Goal: Task Accomplishment & Management: Manage account settings

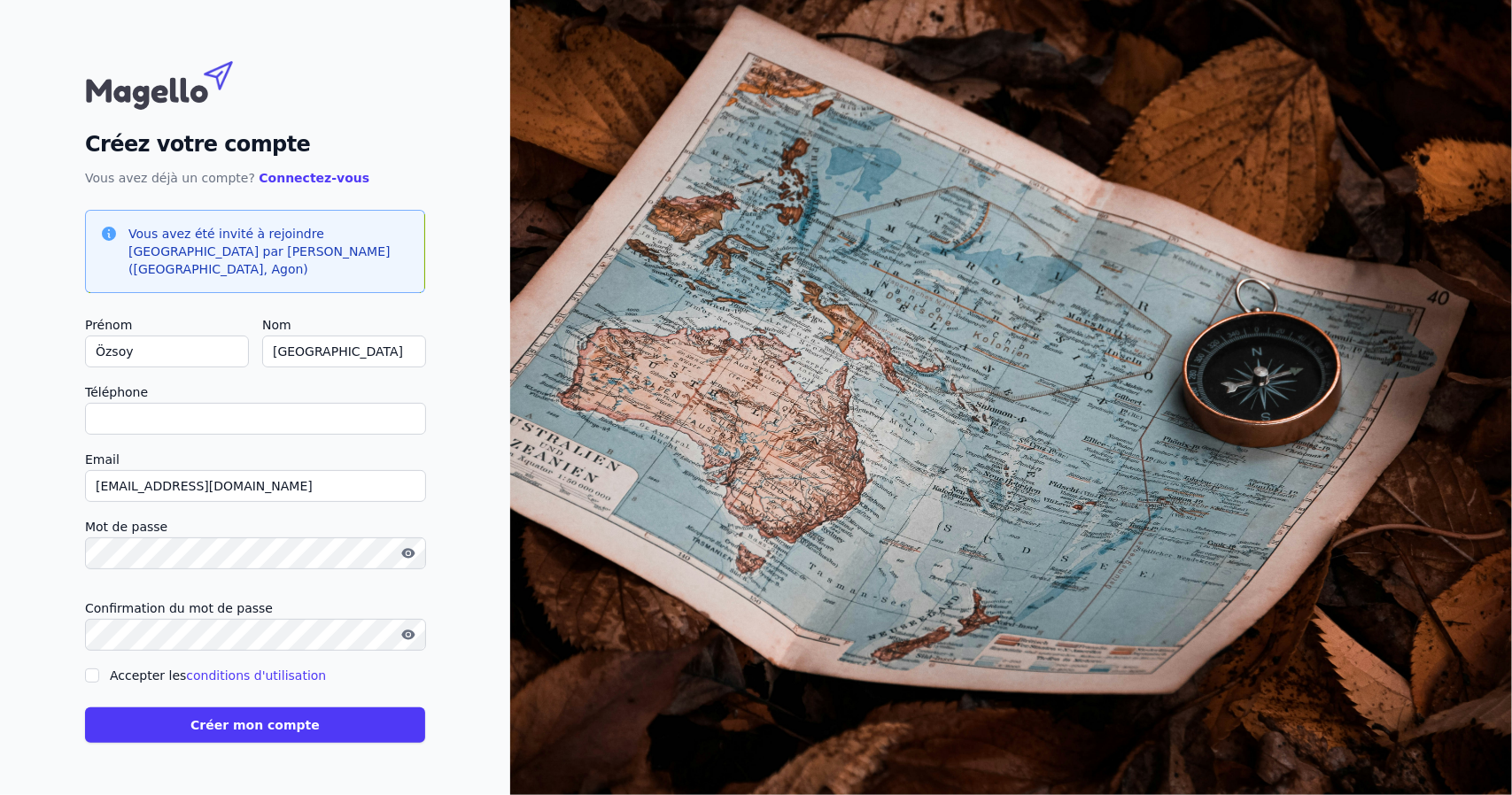
click at [204, 418] on input "Téléphone" at bounding box center [255, 419] width 341 height 32
type input "[PHONE_NUMBER]"
checkbox input "false"
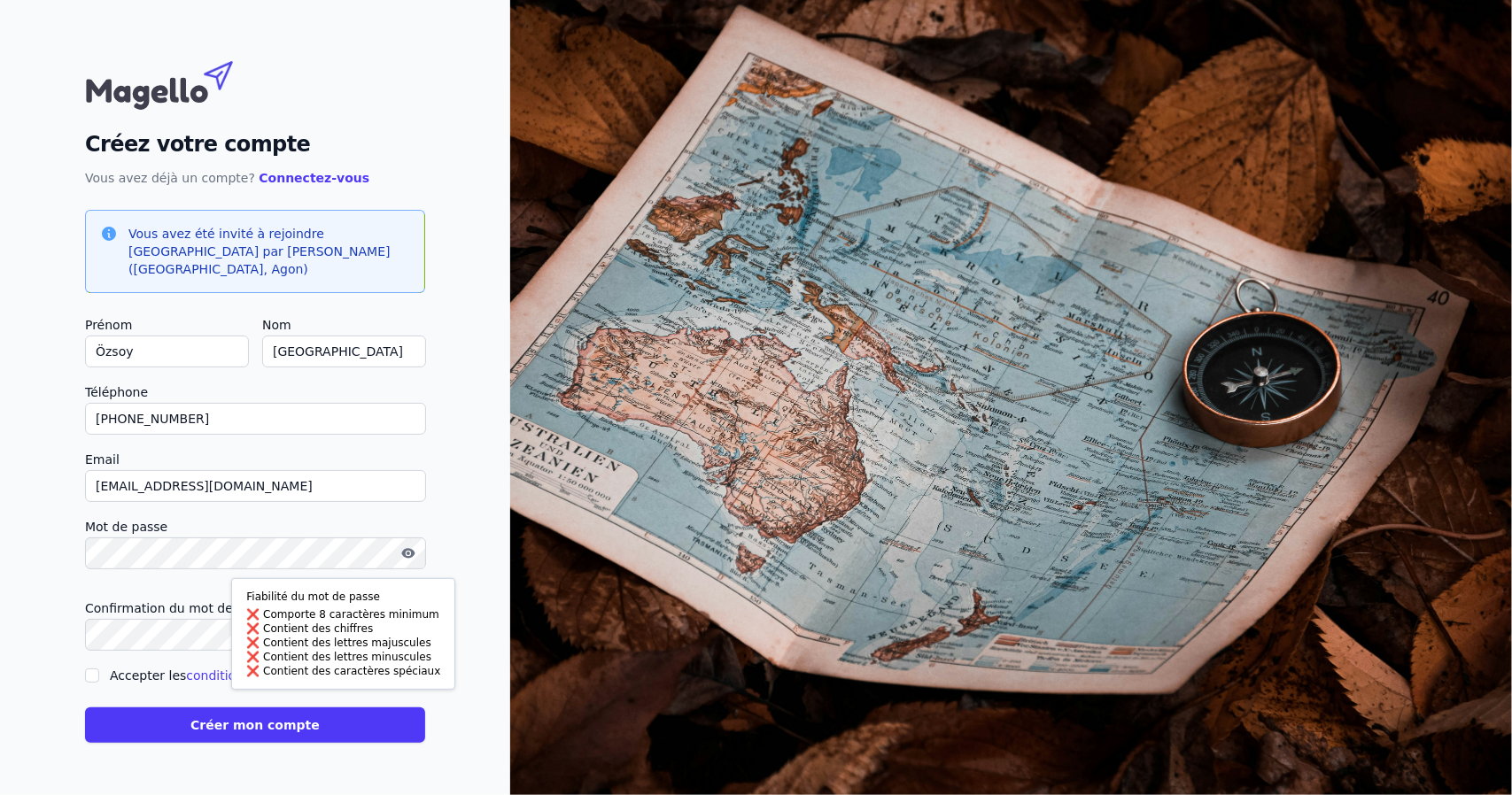
click at [0, 531] on div "Créez votre compte Vous avez déjà un compte? Connectez-vous Vous avez été invit…" at bounding box center [255, 397] width 511 height 795
click at [113, 669] on label "Accepter les conditions d'utilisation" at bounding box center [217, 675] width 217 height 14
click at [99, 669] on input "Accepter les conditions d'utilisation" at bounding box center [92, 675] width 14 height 14
checkbox input "true"
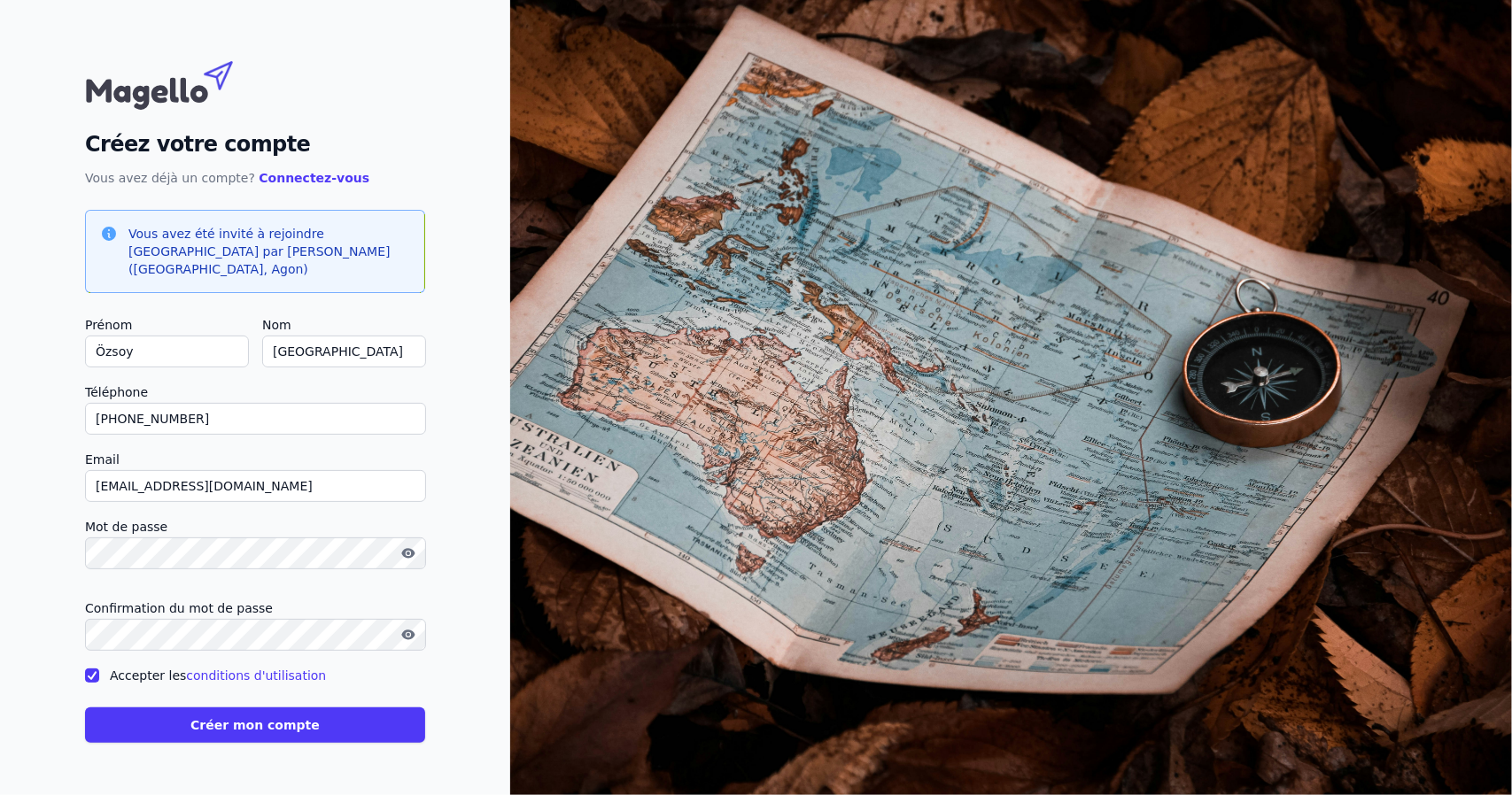
click at [272, 732] on button "Créer mon compte" at bounding box center [255, 725] width 340 height 35
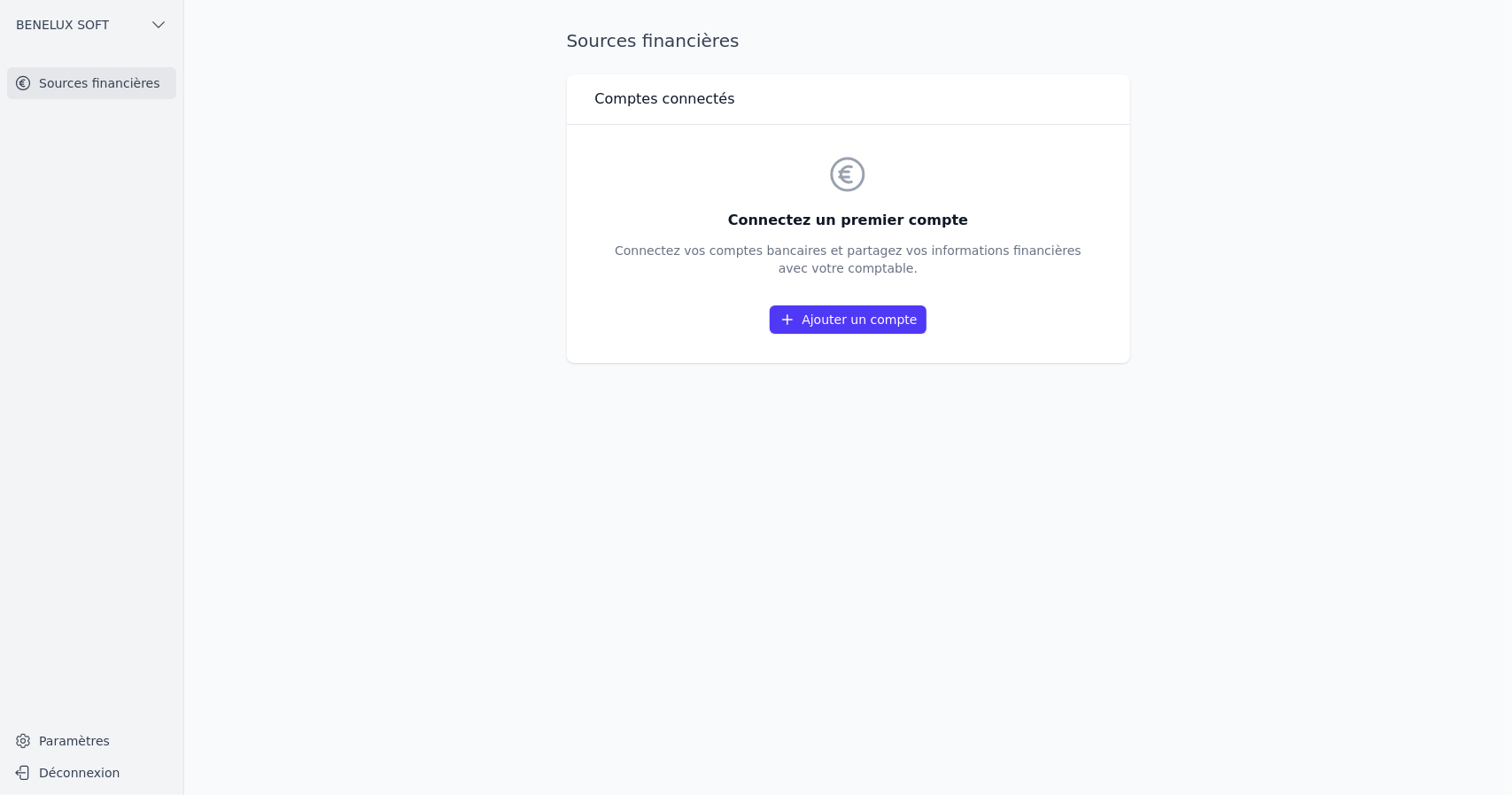
click at [293, 139] on main "Sources financières Comptes connectés Connectez un premier compte Connectez vos…" at bounding box center [756, 397] width 1512 height 795
drag, startPoint x: 1342, startPoint y: 171, endPoint x: 373, endPoint y: 361, distance: 987.5
click at [373, 361] on main "Sources financières Comptes connectés Connectez un premier compte Connectez vos…" at bounding box center [756, 397] width 1512 height 795
click at [150, 27] on icon "button" at bounding box center [158, 25] width 18 height 18
click at [150, 27] on div at bounding box center [756, 397] width 1512 height 795
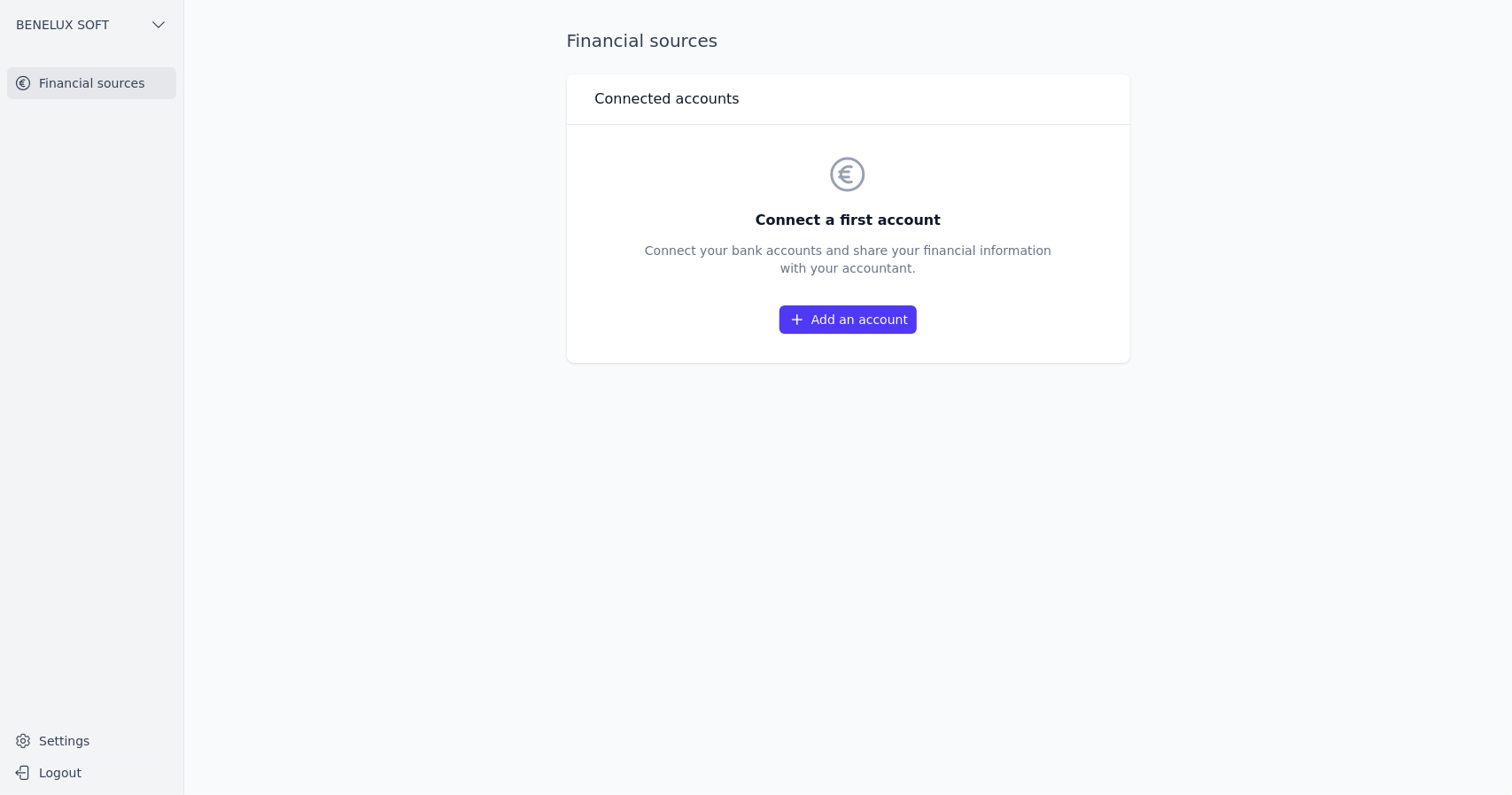
click at [856, 309] on link "Add an account" at bounding box center [848, 320] width 137 height 28
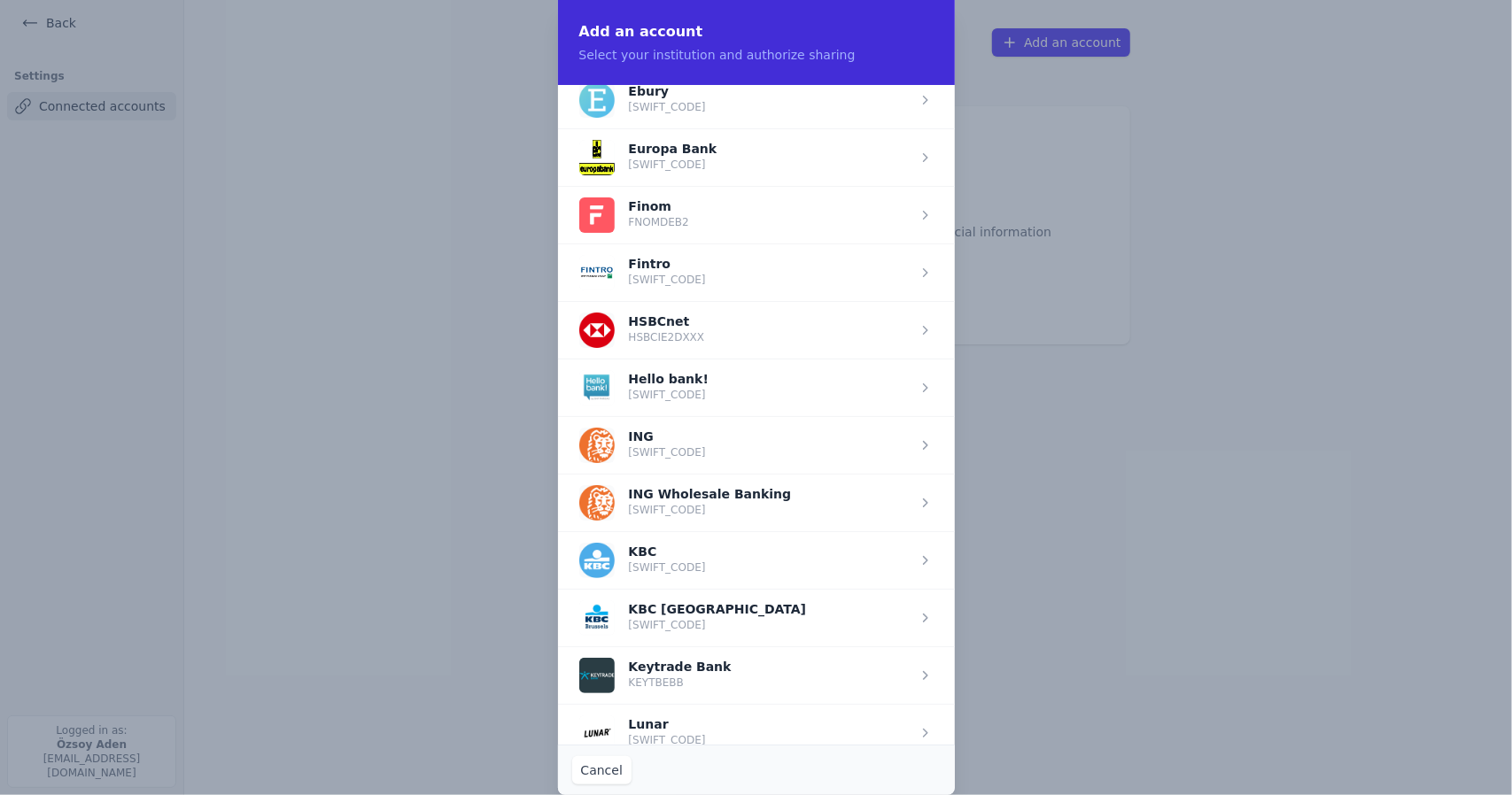
scroll to position [994, 0]
click at [698, 428] on span "button" at bounding box center [756, 446] width 397 height 58
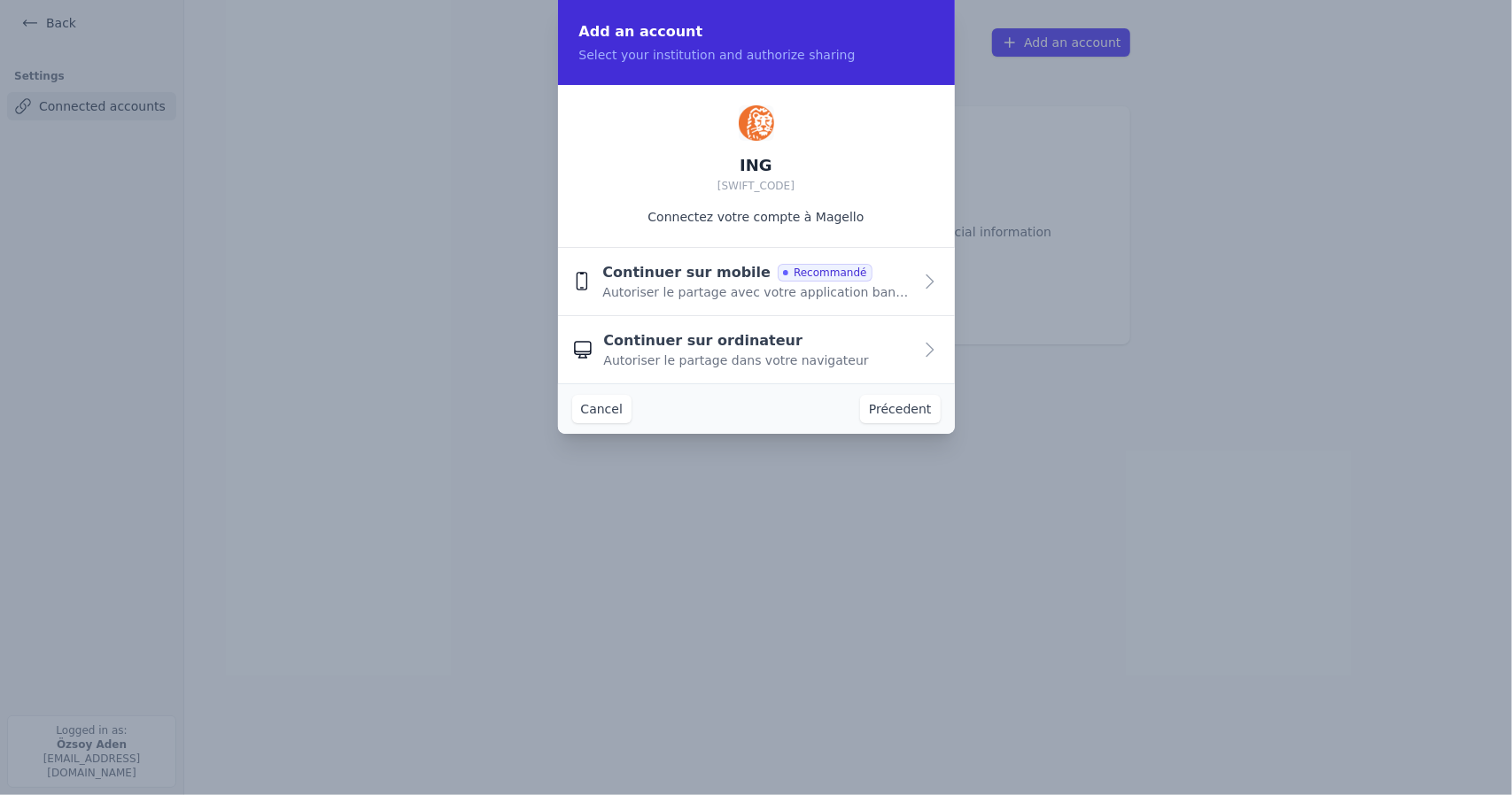
scroll to position [0, 0]
click at [688, 288] on font "Allow sharing with your banking app" at bounding box center [717, 293] width 226 height 14
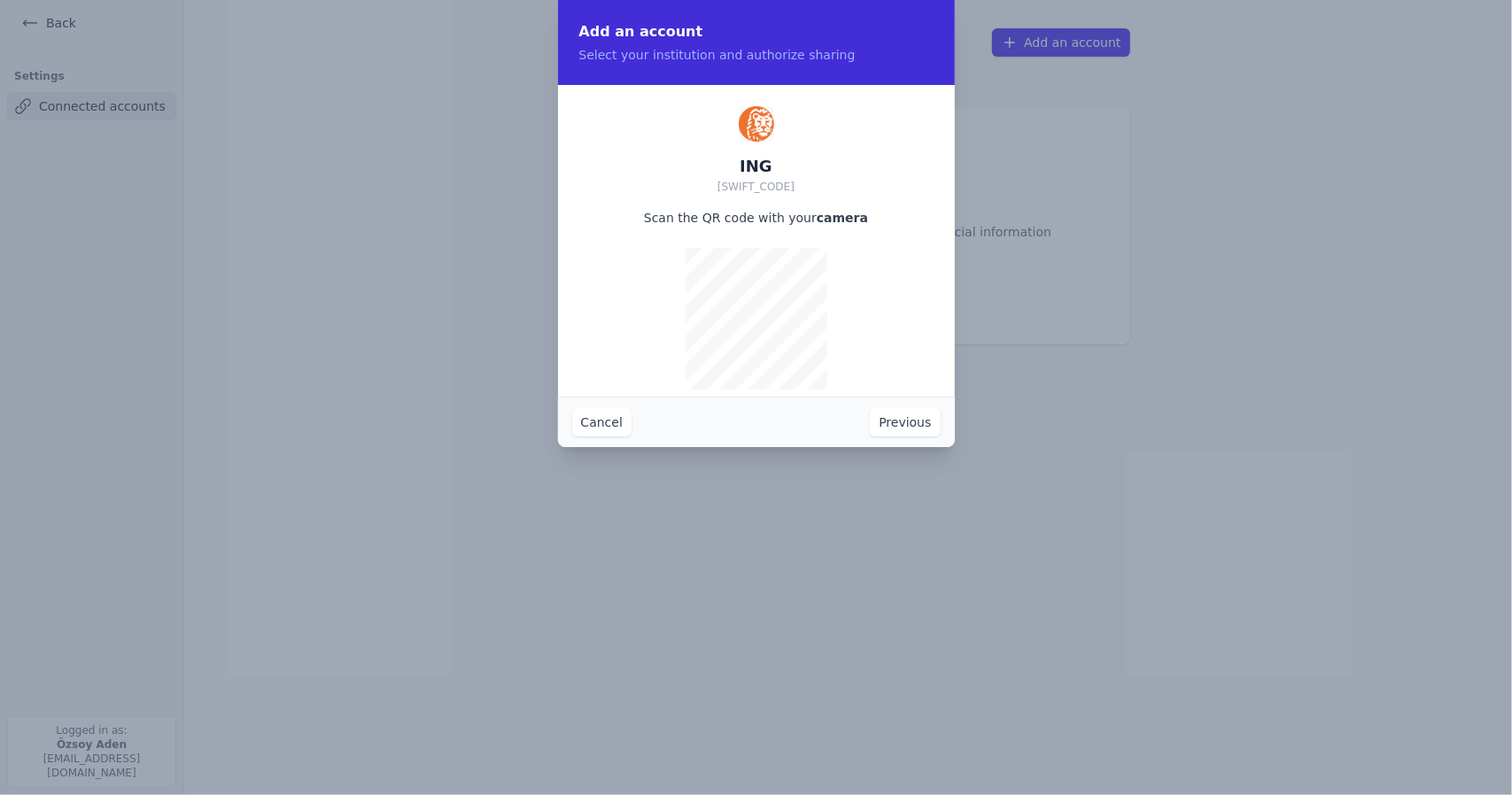
click at [614, 415] on font "Cancel" at bounding box center [602, 422] width 42 height 14
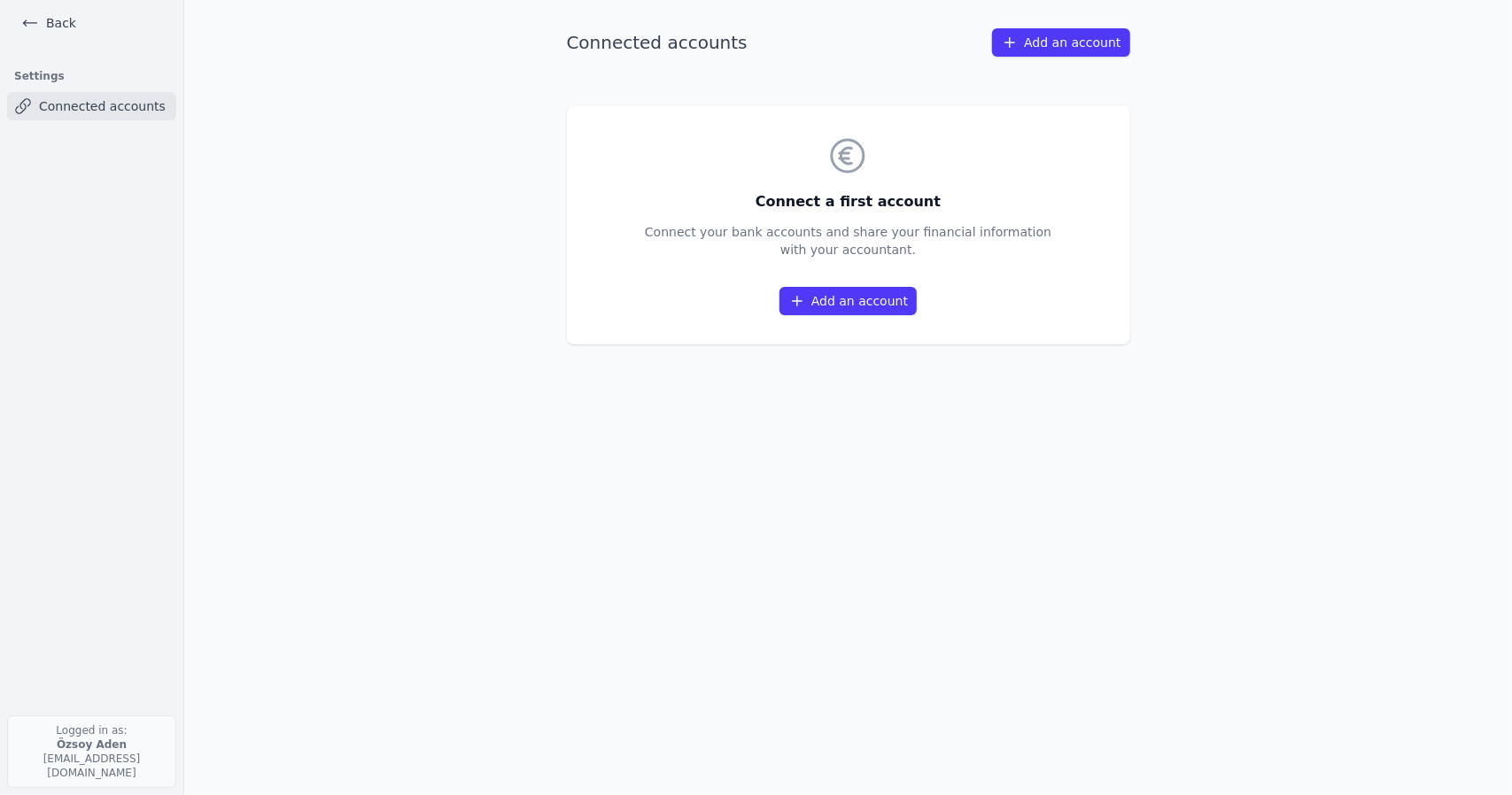
click at [895, 302] on font "Add an account" at bounding box center [860, 301] width 96 height 14
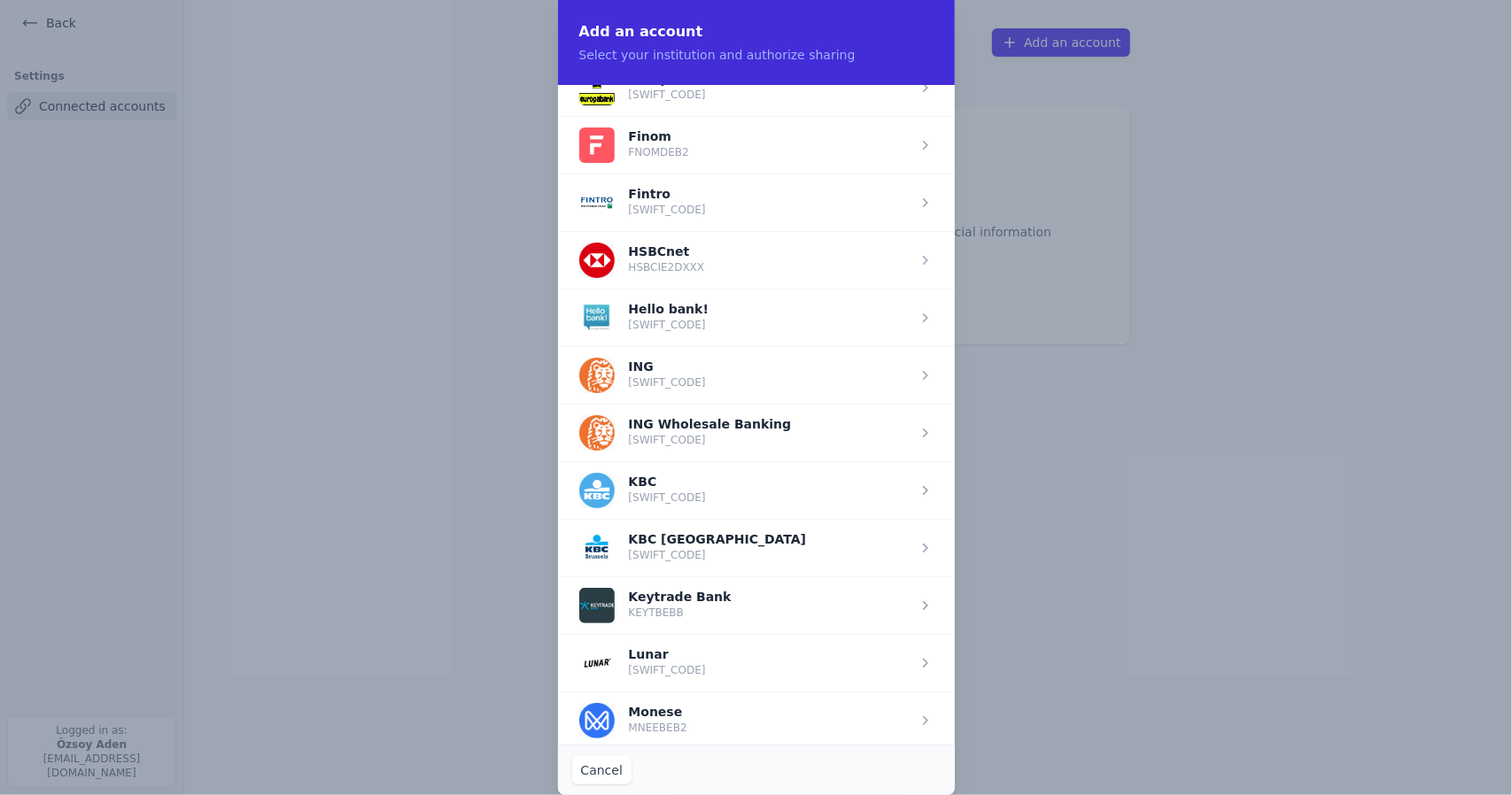
scroll to position [1063, 0]
click at [696, 372] on span "button" at bounding box center [756, 377] width 397 height 58
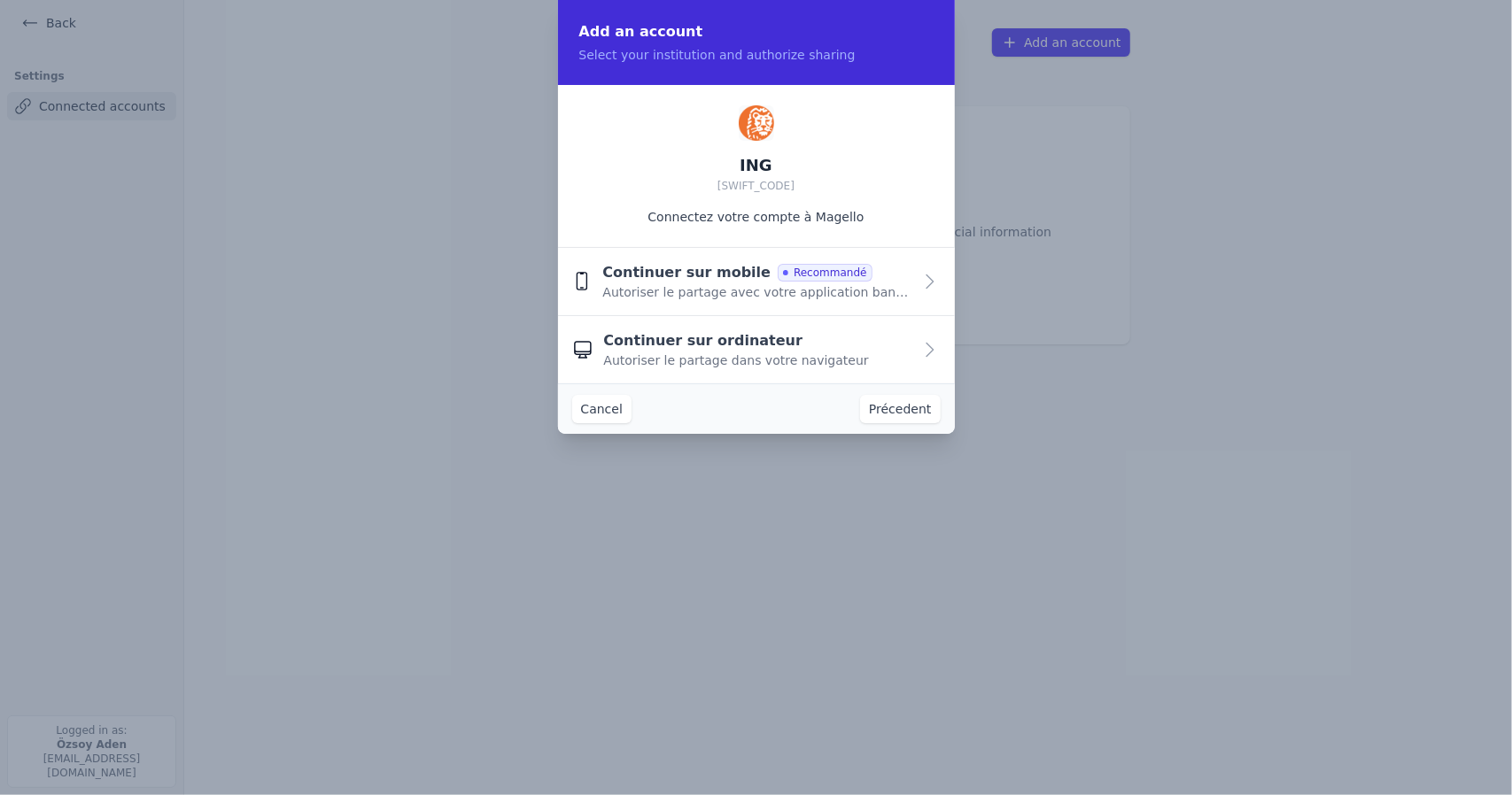
scroll to position [0, 0]
click at [883, 283] on div "Continue on mobile Recommended Allow sharing with your banking app" at bounding box center [758, 282] width 308 height 39
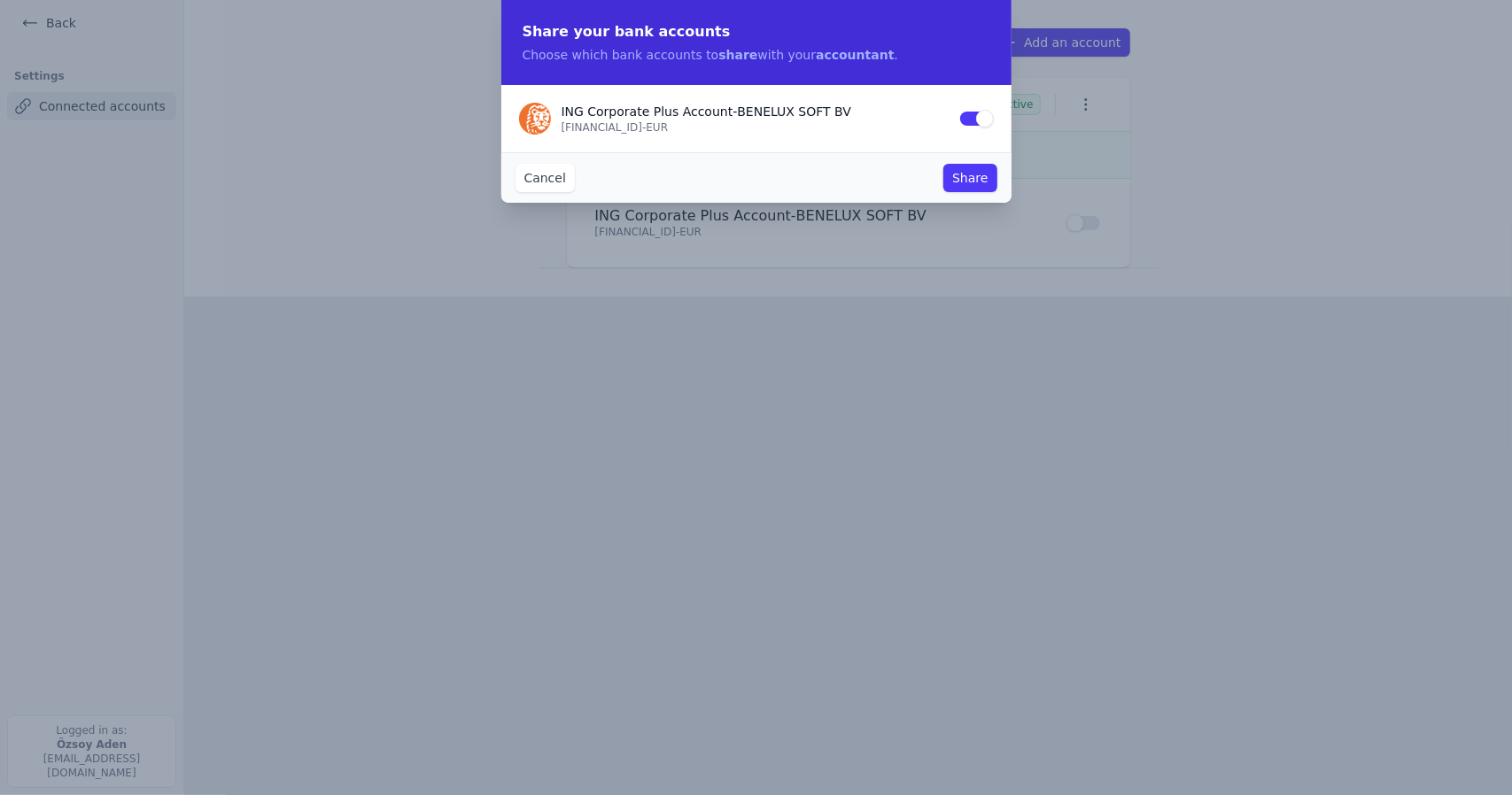
click at [963, 167] on button "Share" at bounding box center [970, 178] width 53 height 28
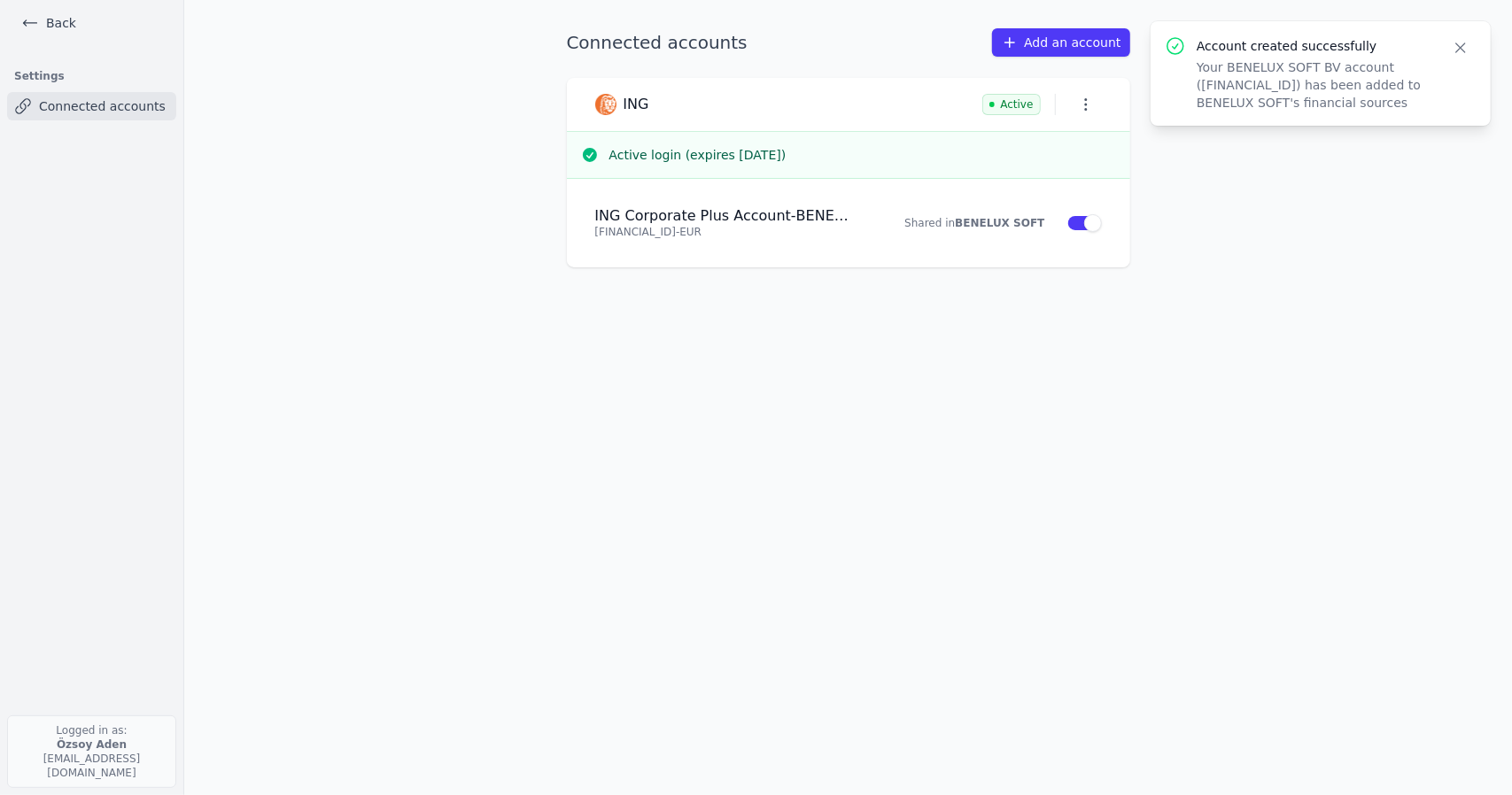
click at [1047, 40] on font "Add an account" at bounding box center [1072, 42] width 96 height 14
click at [744, 226] on p "[FINANCIAL_ID] - EUR" at bounding box center [725, 232] width 259 height 14
click at [1097, 38] on font "Add an account" at bounding box center [1072, 42] width 96 height 14
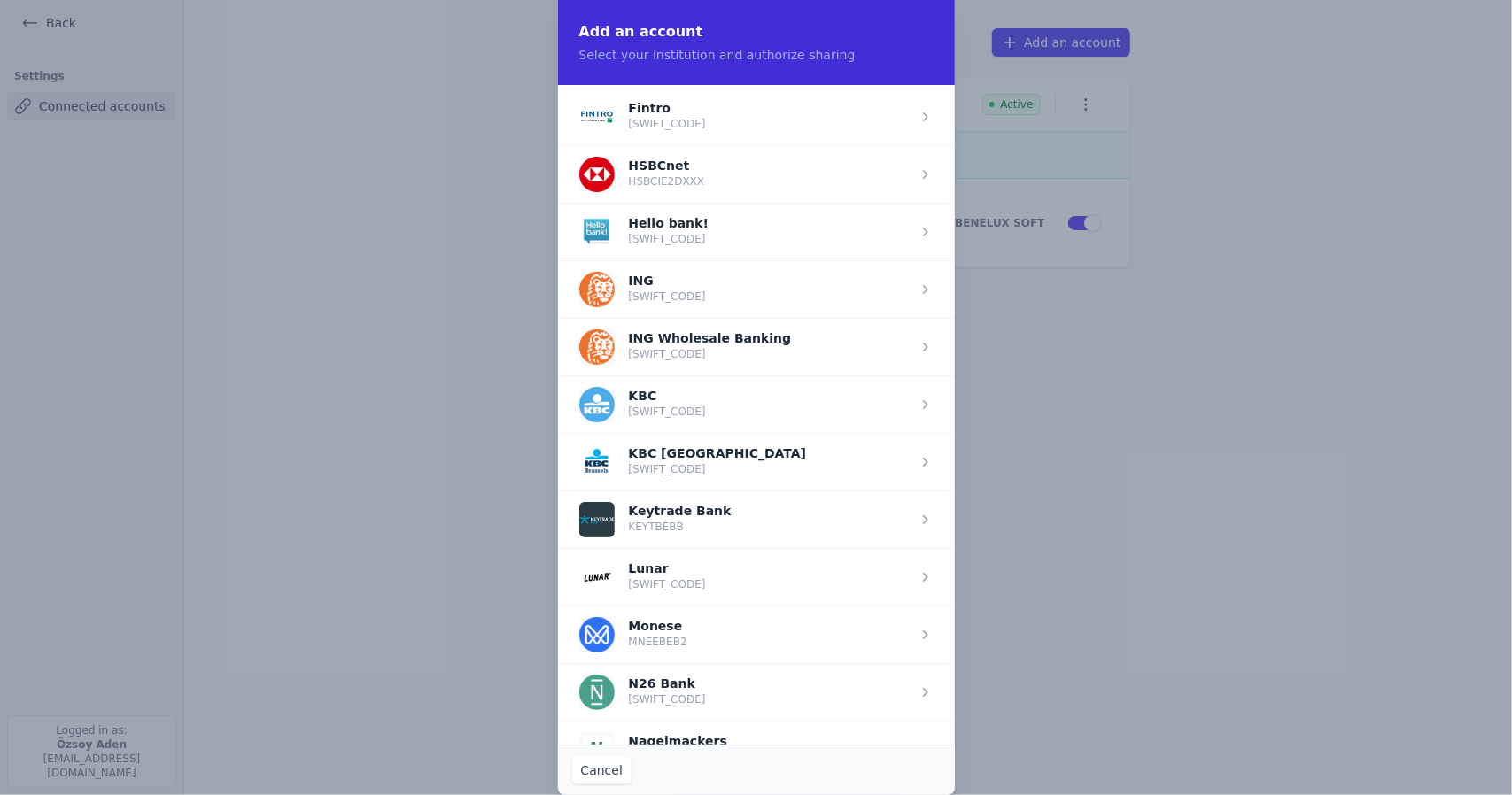
scroll to position [1151, 0]
click at [785, 274] on span "button" at bounding box center [756, 288] width 397 height 58
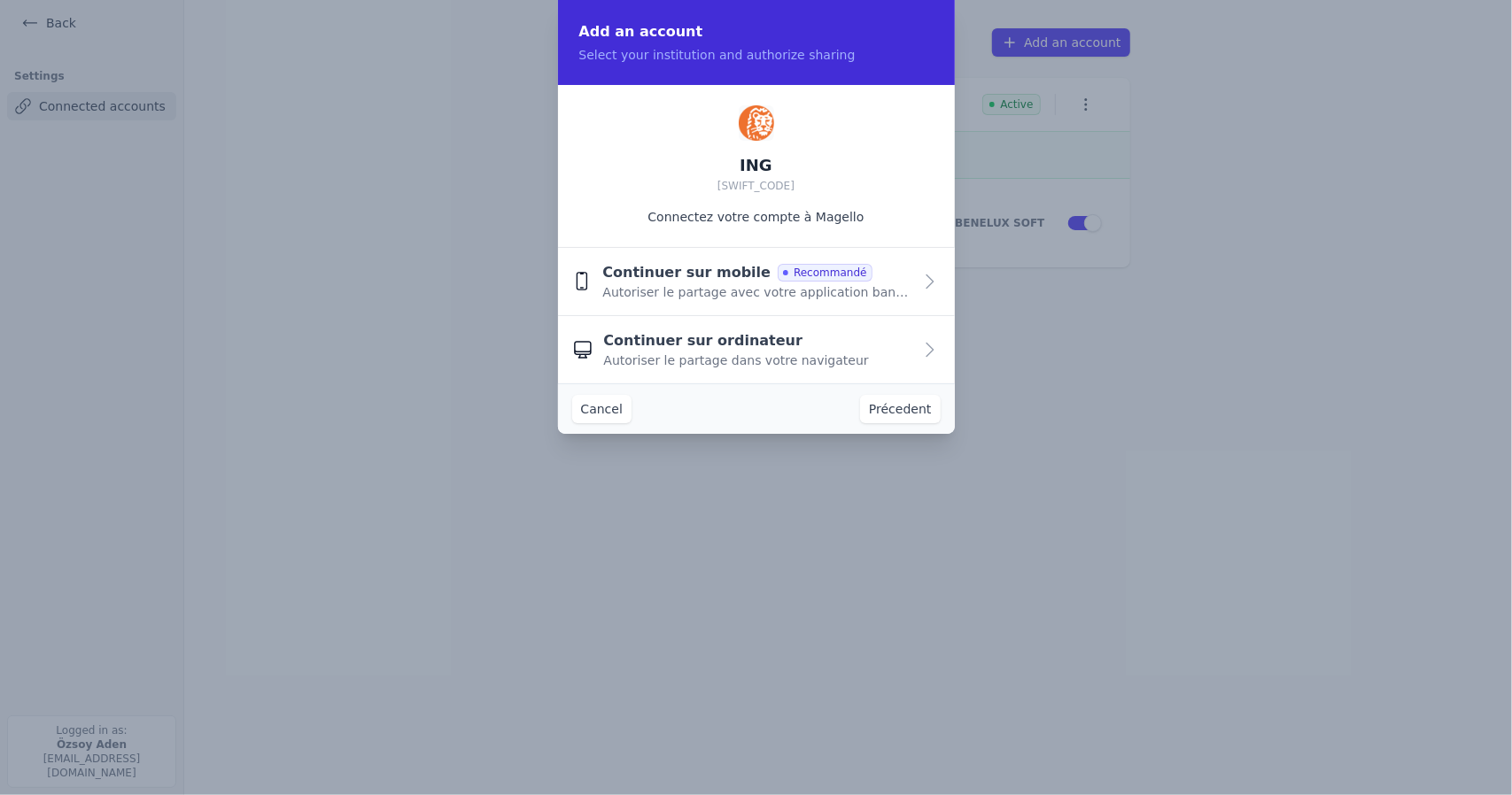
scroll to position [0, 0]
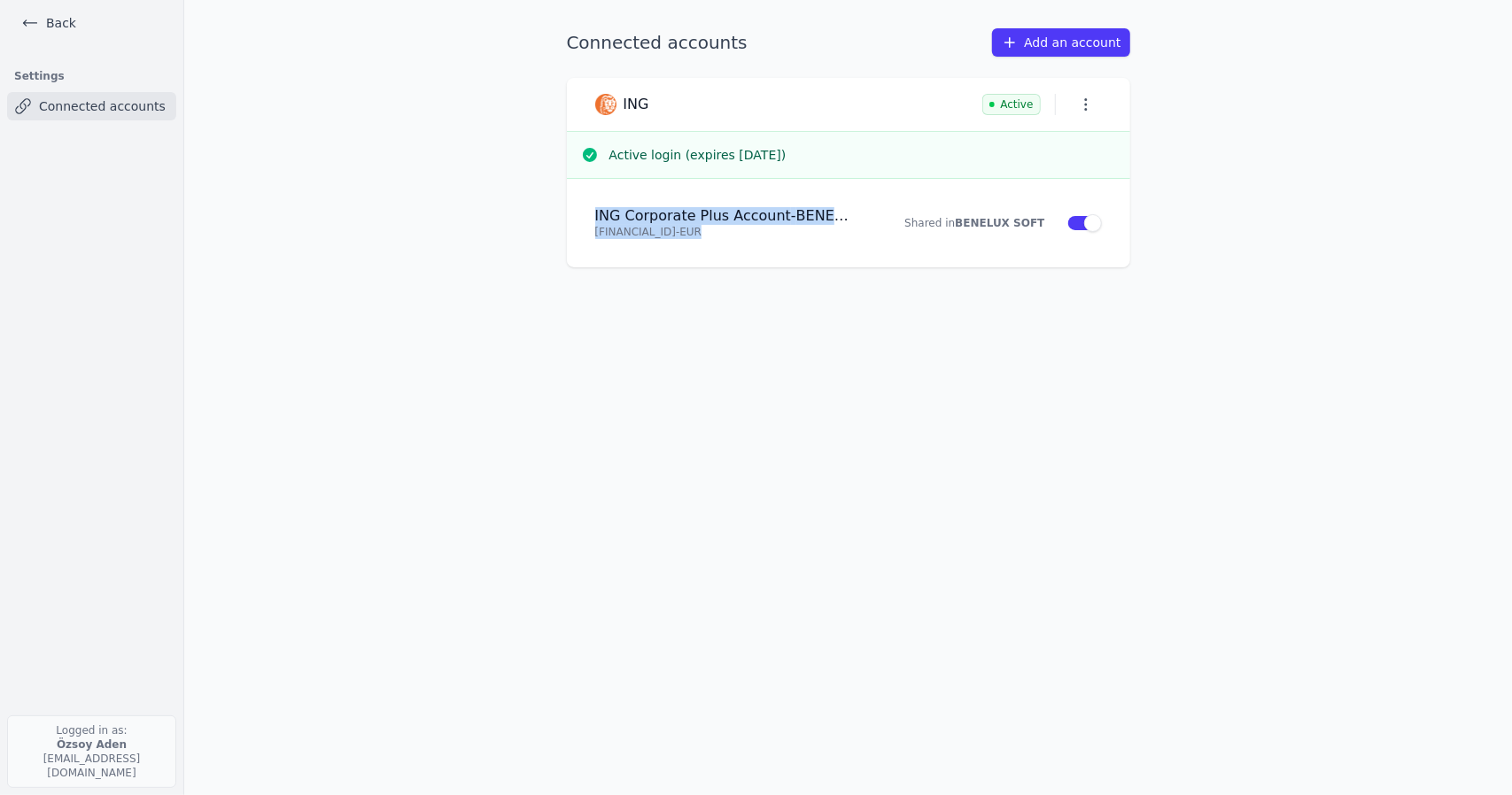
drag, startPoint x: 594, startPoint y: 216, endPoint x: 725, endPoint y: 225, distance: 131.3
click at [725, 225] on div "ING Corporate Plus Account - BENELUX SOFT BV [FINANCIAL_ID] - EUR Shared in BEN…" at bounding box center [849, 223] width 564 height 89
click at [724, 238] on div at bounding box center [724, 238] width 0 height 0
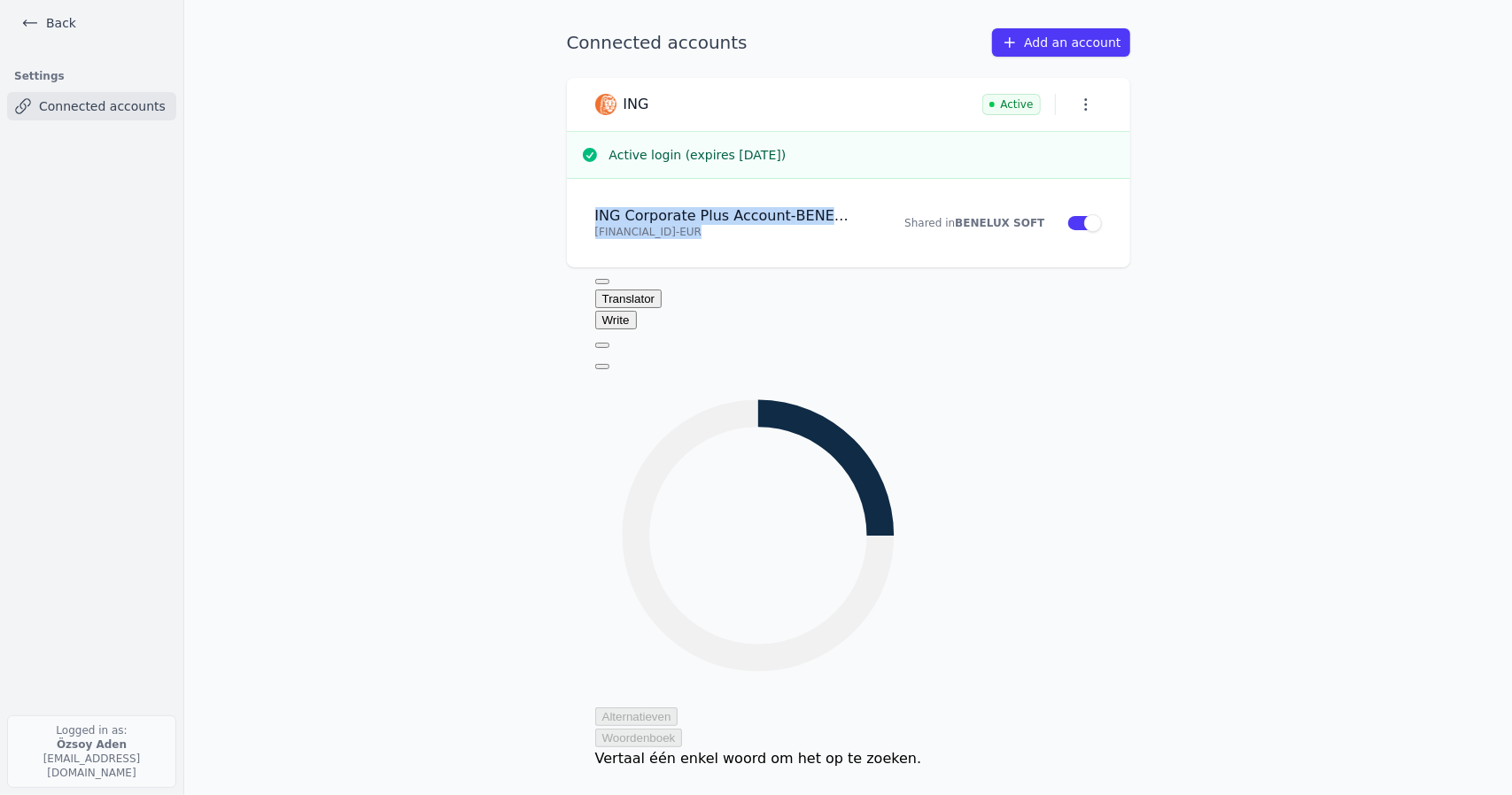
click at [782, 230] on p "[FINANCIAL_ID] - EUR" at bounding box center [725, 232] width 259 height 14
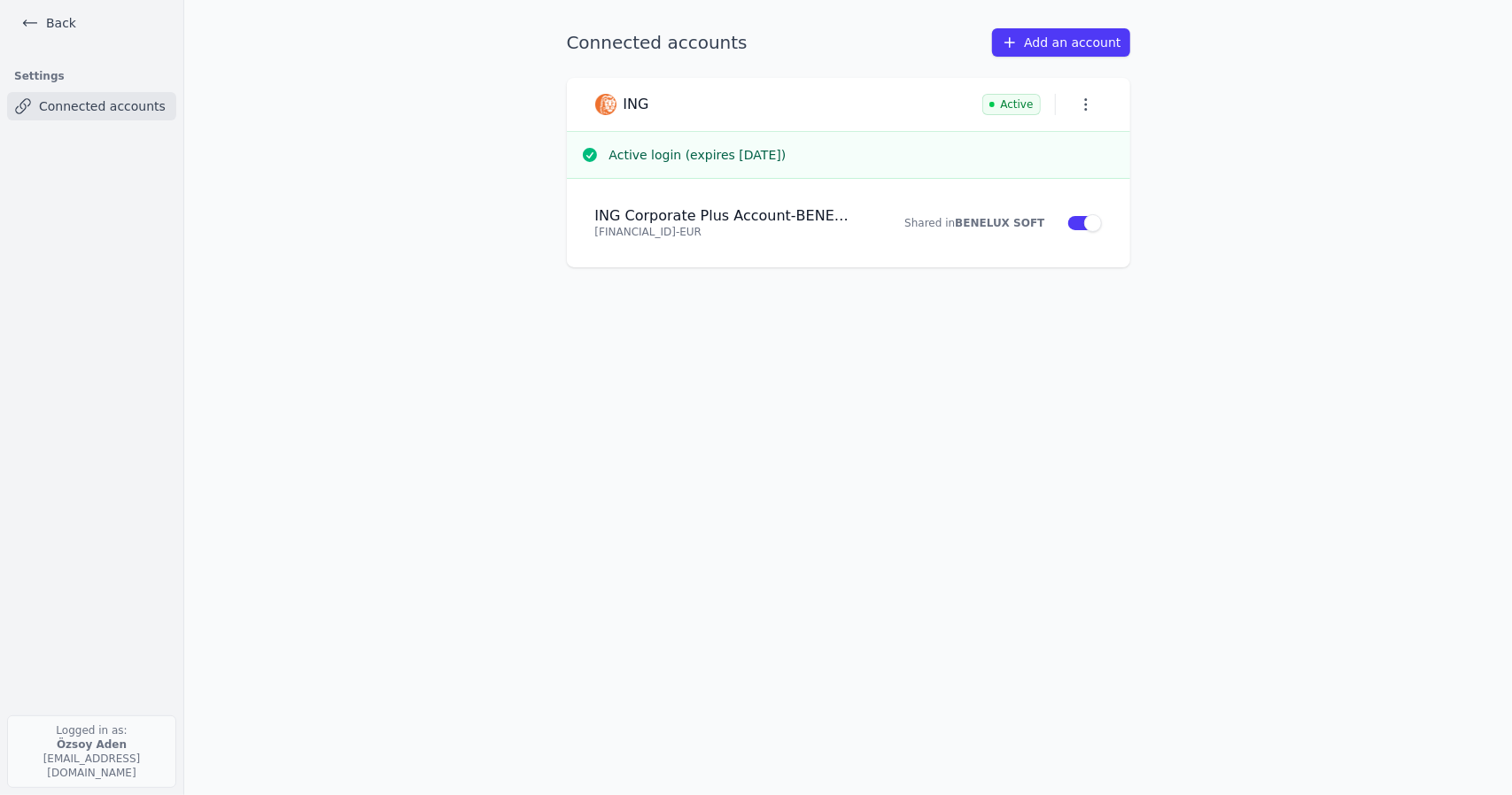
click at [1049, 28] on link "Add an account" at bounding box center [1060, 43] width 137 height 28
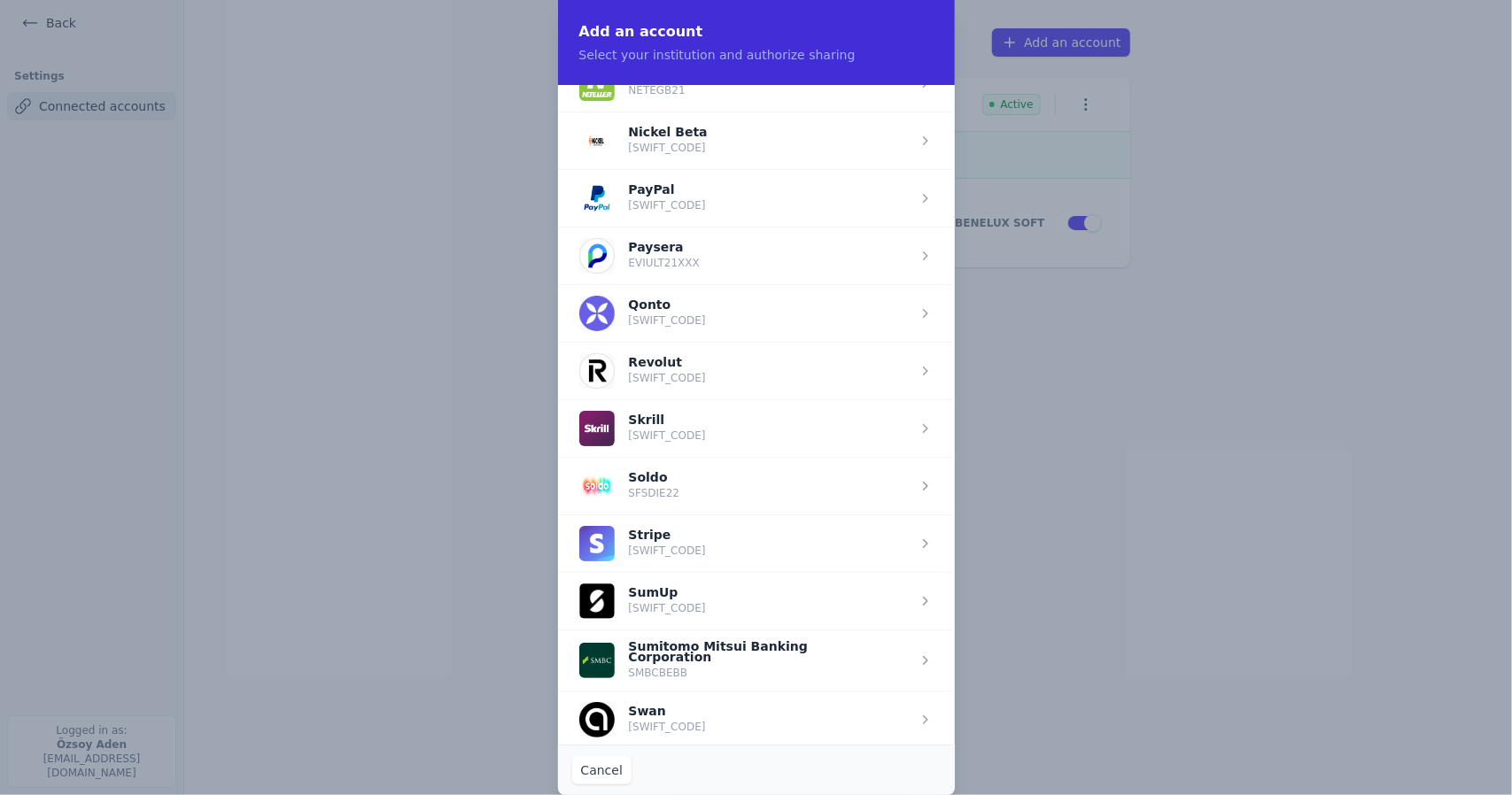
scroll to position [2145, 0]
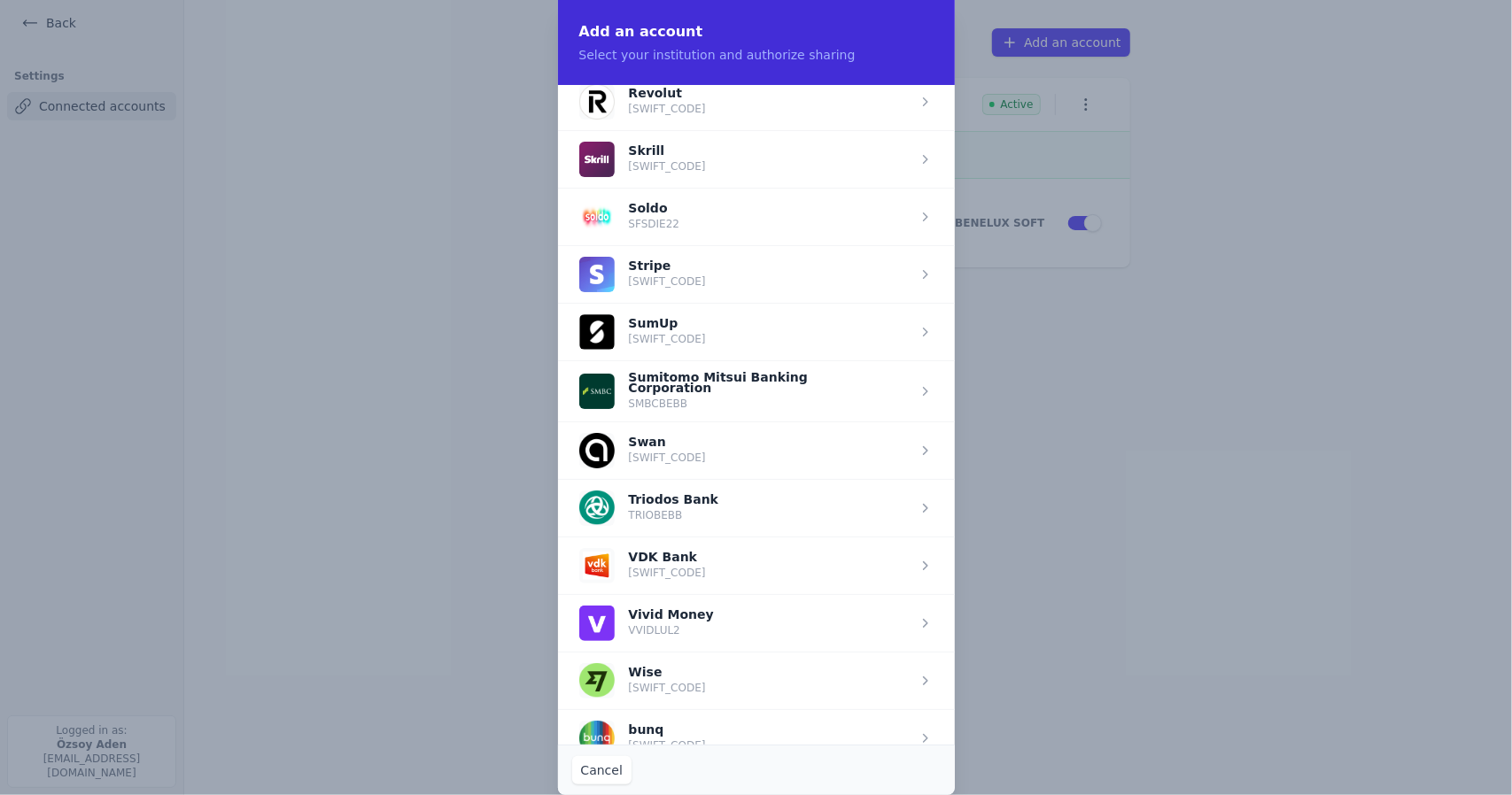
click at [700, 652] on span "button" at bounding box center [756, 681] width 397 height 58
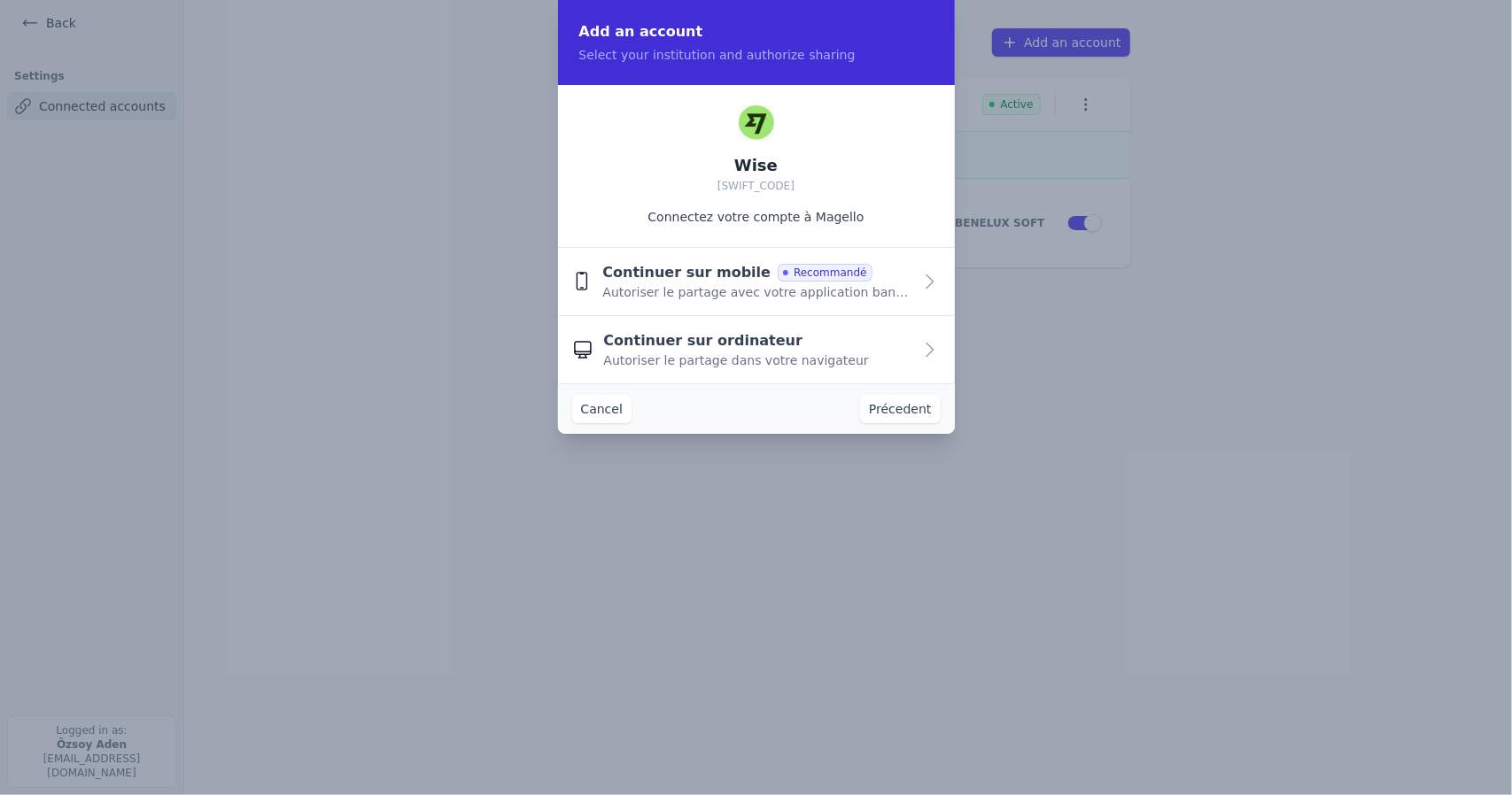
scroll to position [0, 0]
click at [807, 279] on font "Recommended" at bounding box center [822, 273] width 79 height 12
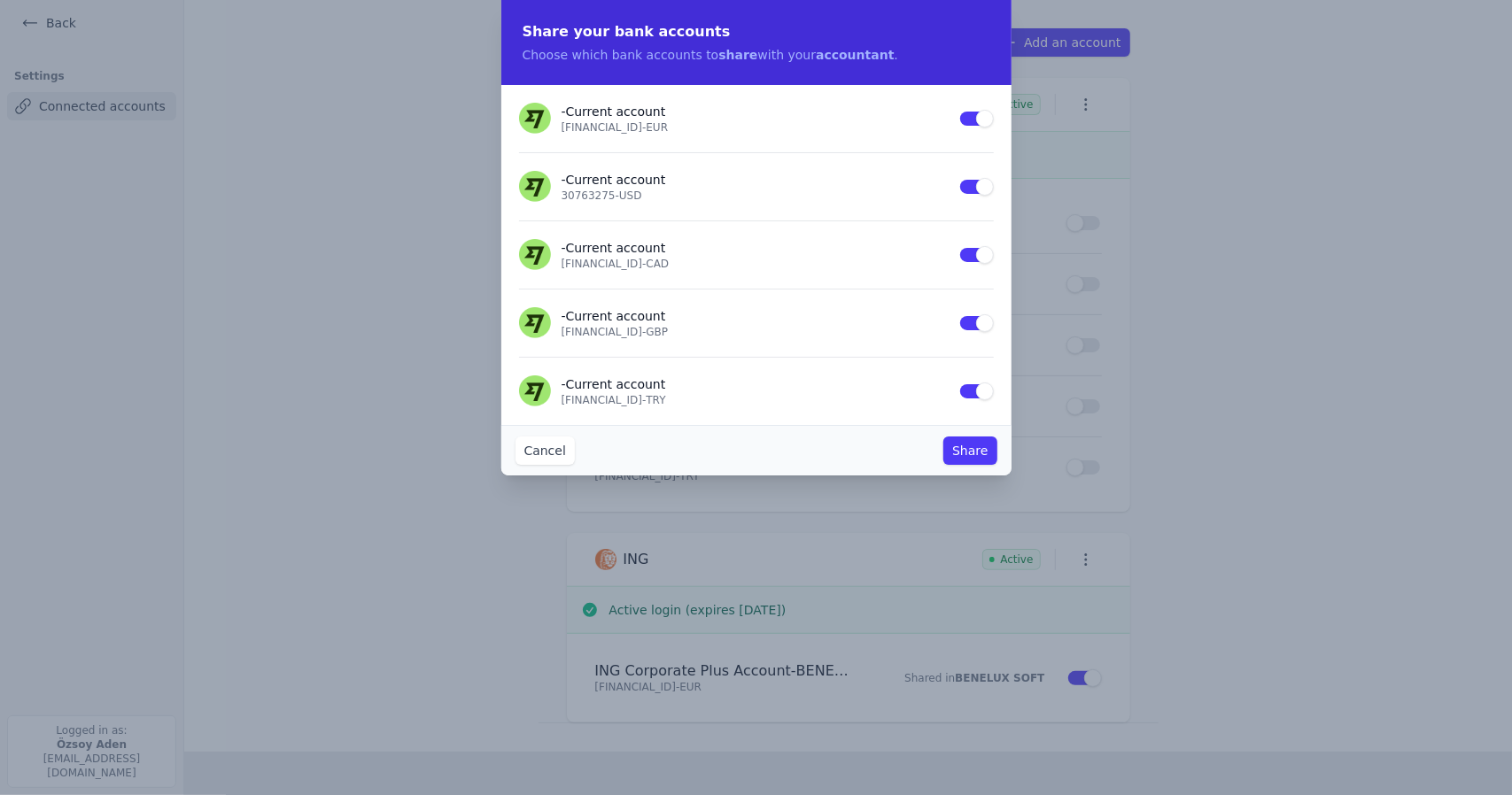
click at [982, 448] on font "Share" at bounding box center [969, 450] width 35 height 14
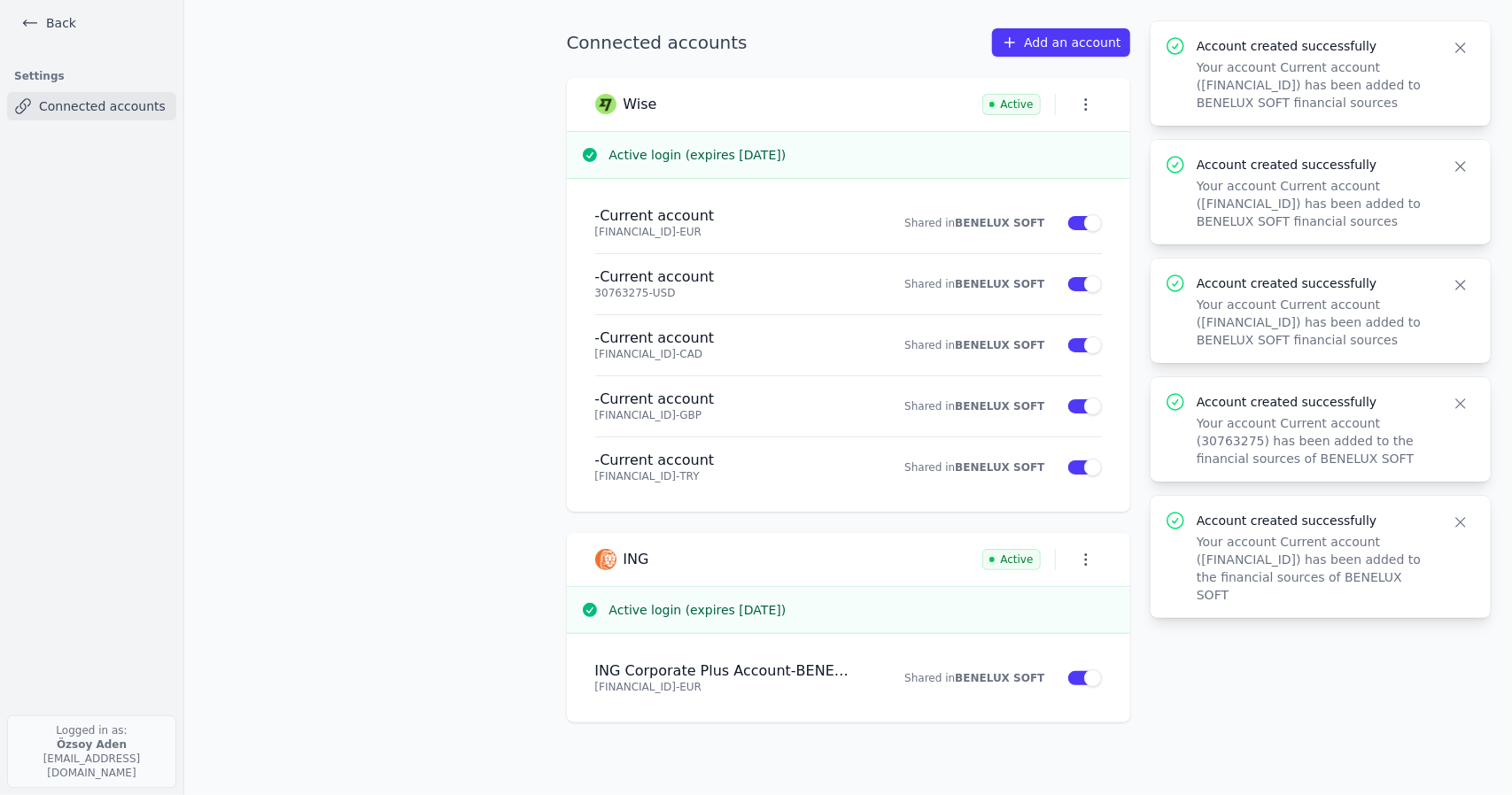
click at [1469, 55] on button "Close" at bounding box center [1461, 47] width 32 height 25
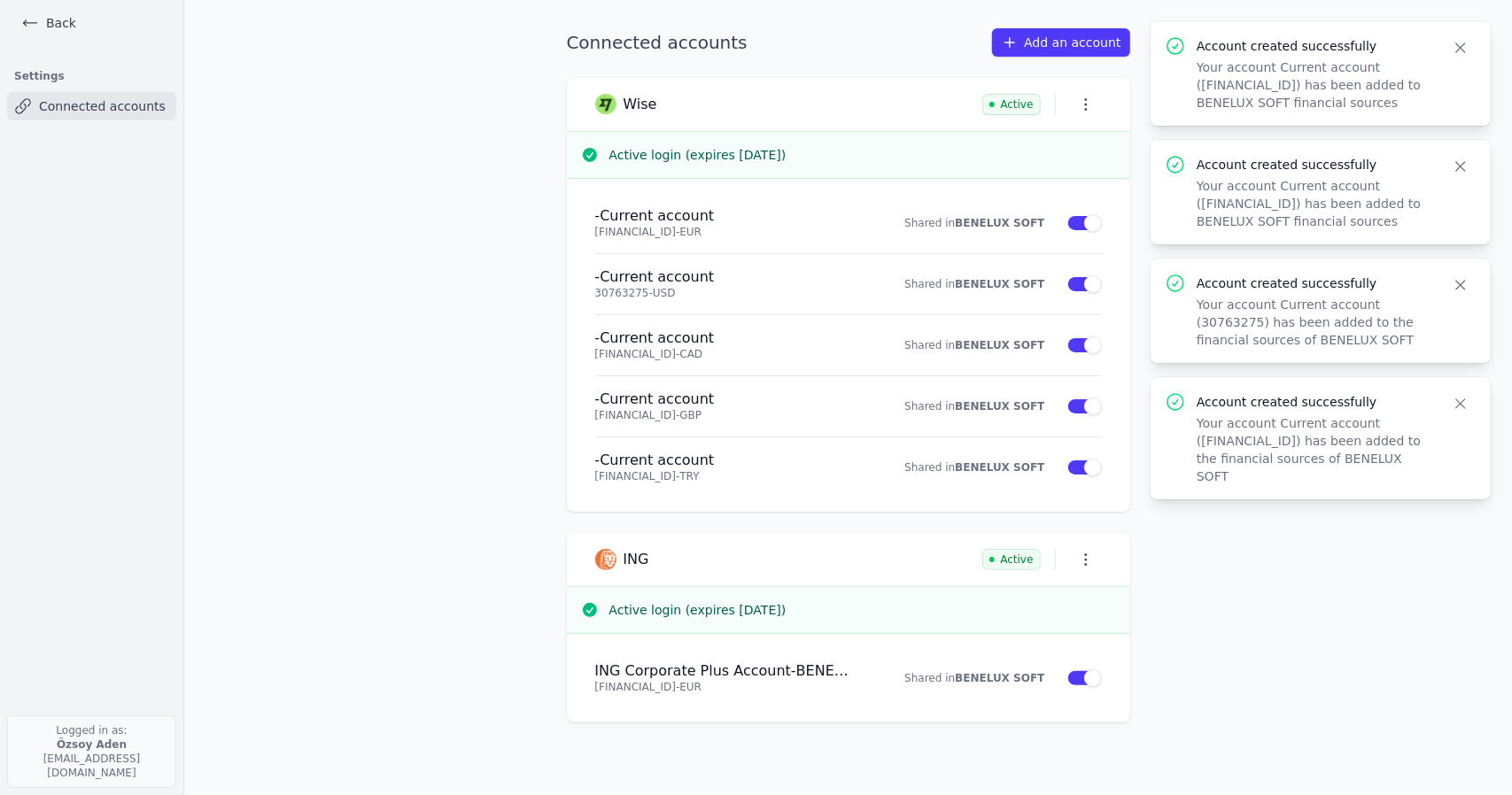
click at [1469, 55] on button "Close" at bounding box center [1461, 47] width 32 height 25
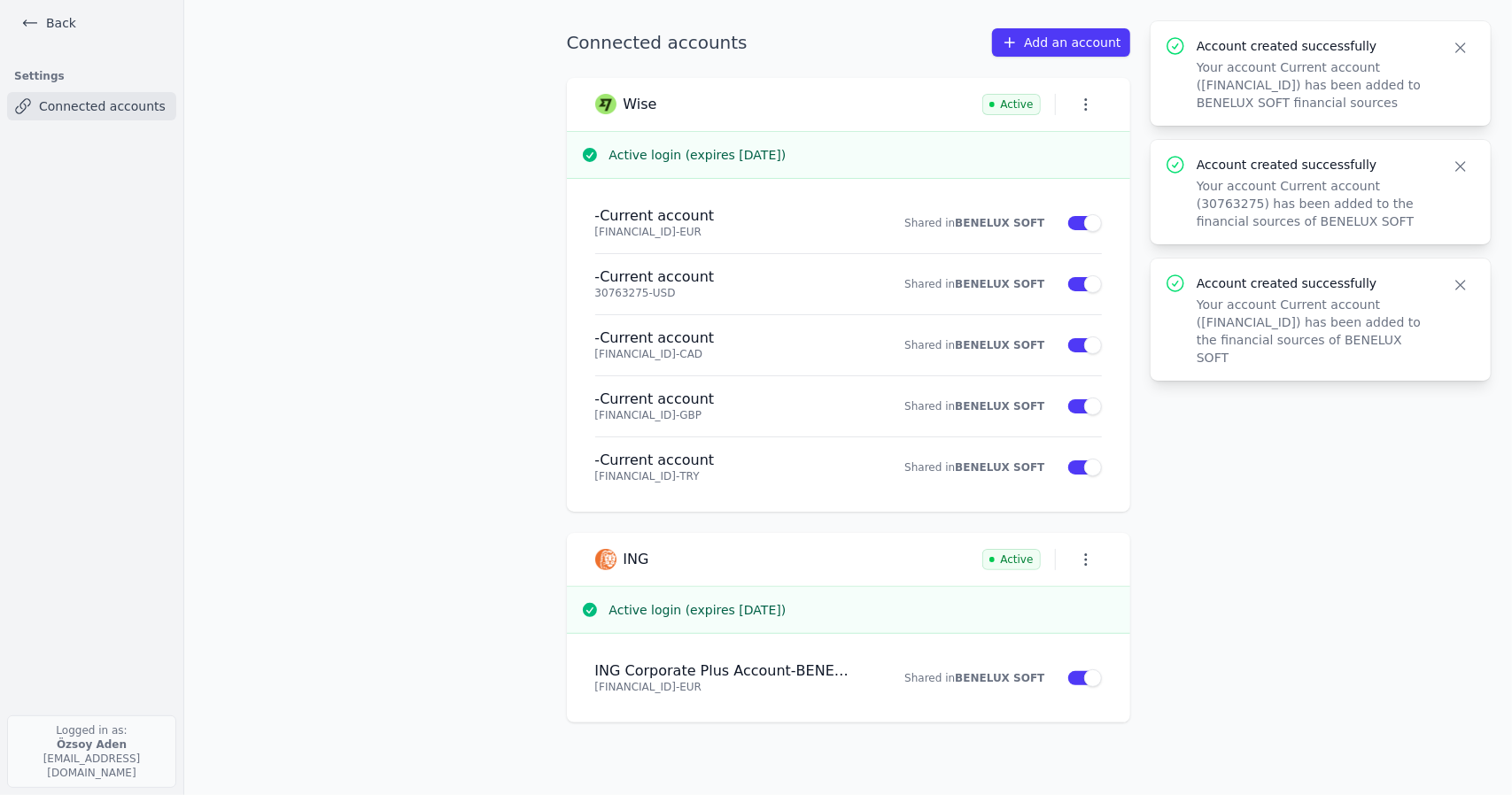
click at [1469, 55] on button "Close" at bounding box center [1461, 47] width 32 height 25
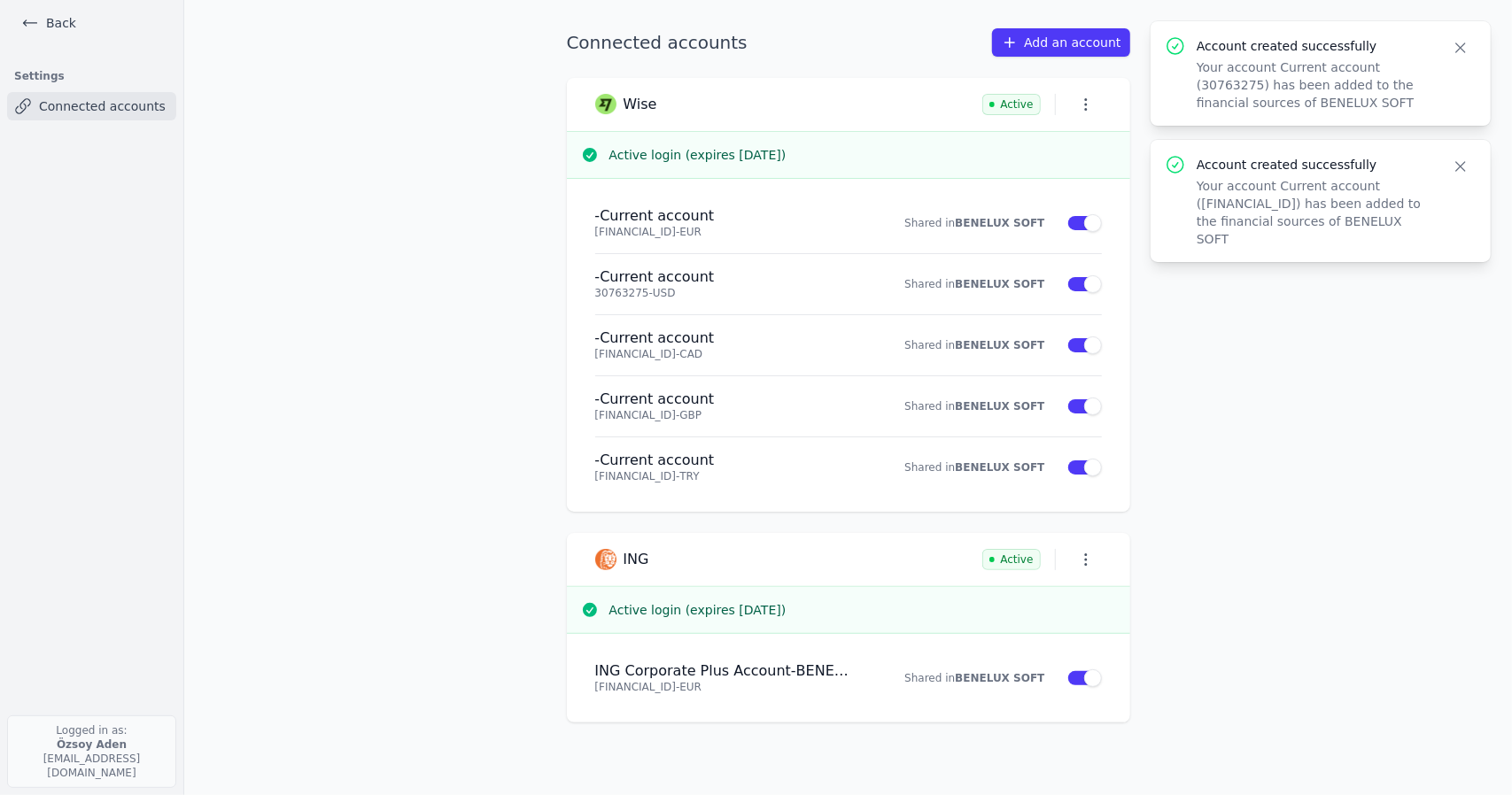
click at [1469, 55] on button "Close" at bounding box center [1461, 47] width 32 height 25
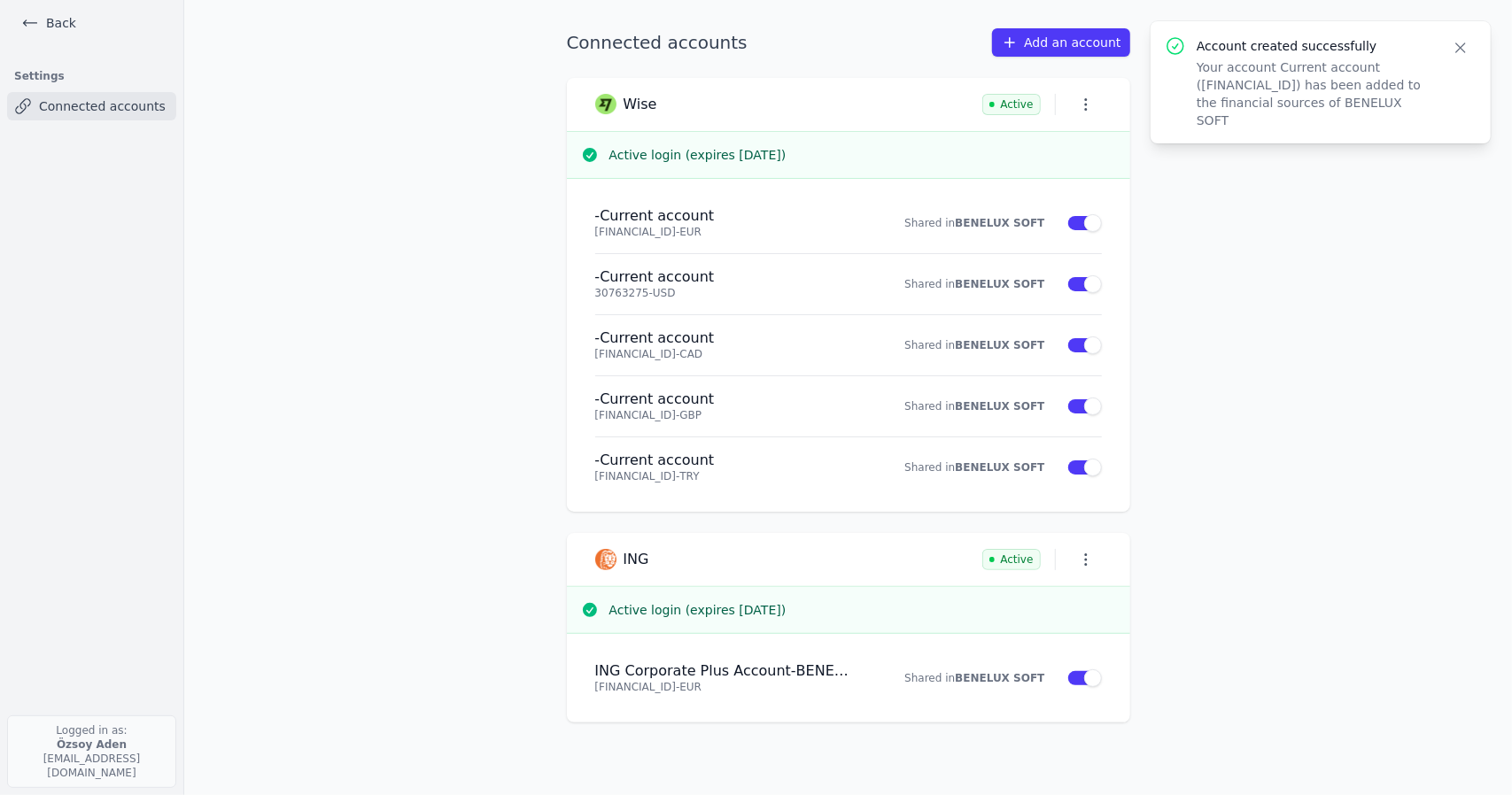
click at [1469, 55] on button "Close" at bounding box center [1461, 47] width 32 height 25
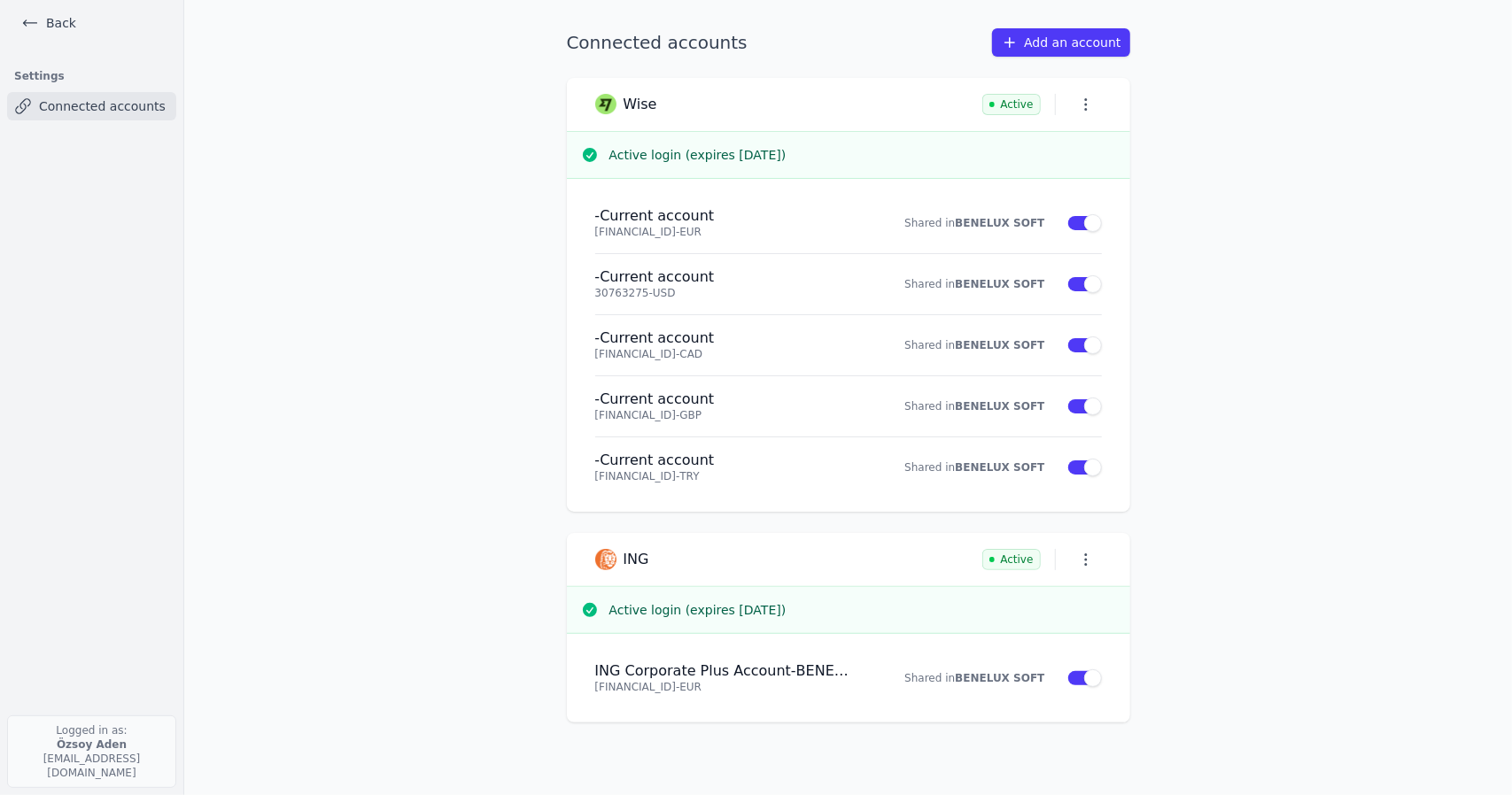
click at [782, 657] on li "ING Corporate Plus Account - BENELUX SOFT BV [FINANCIAL_ID] - EUR Shared in BEN…" at bounding box center [849, 679] width 507 height 60
